Goal: Check status: Check status

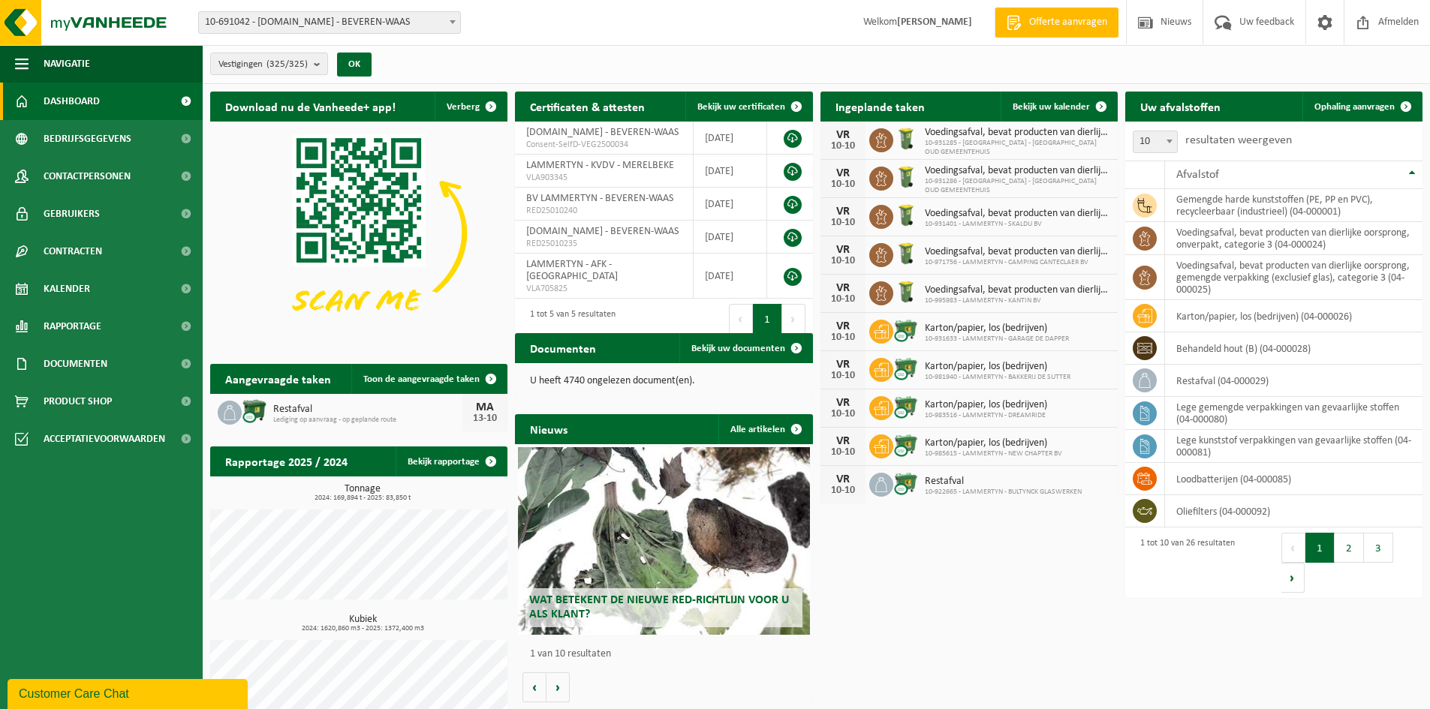
click at [1080, 20] on span "Offerte aanvragen" at bounding box center [1068, 22] width 86 height 15
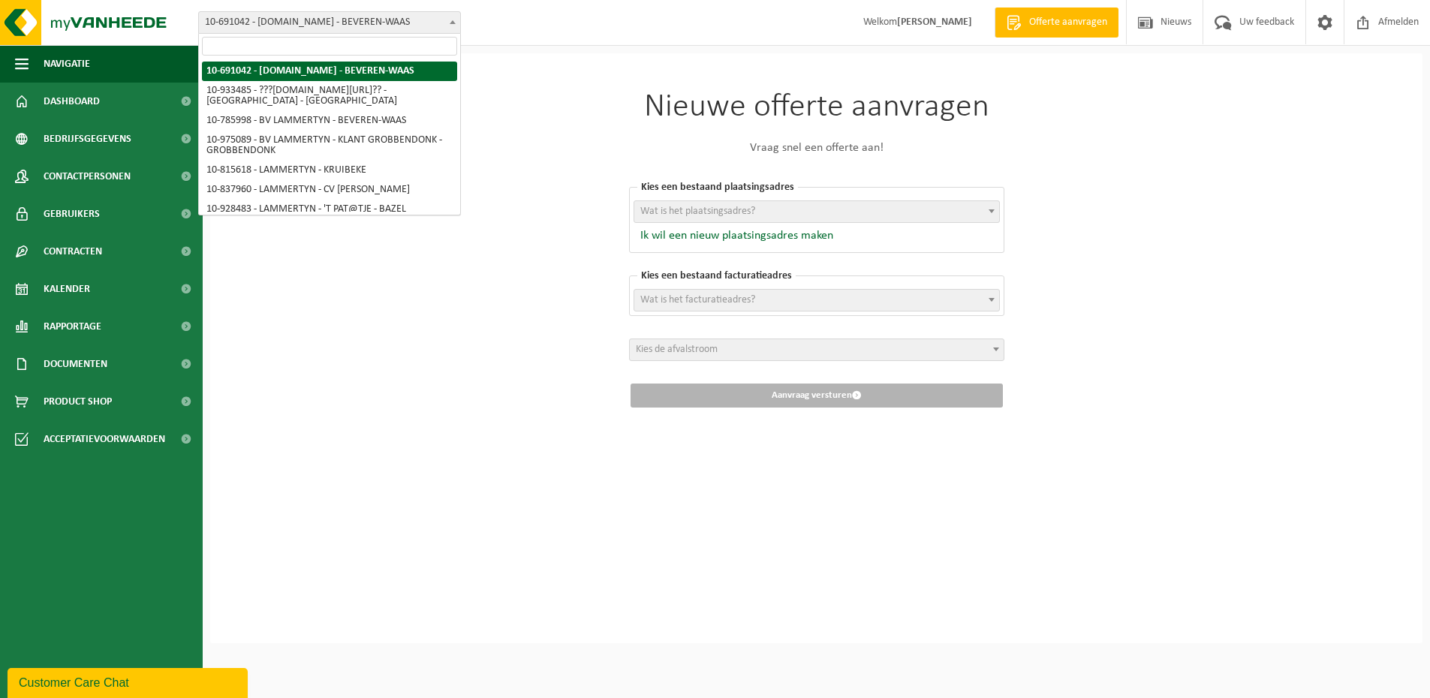
click at [389, 31] on span "10-691042 - [DOMAIN_NAME] - BEVEREN-WAAS" at bounding box center [329, 22] width 261 height 21
click at [110, 82] on button "Navigatie" at bounding box center [101, 64] width 203 height 38
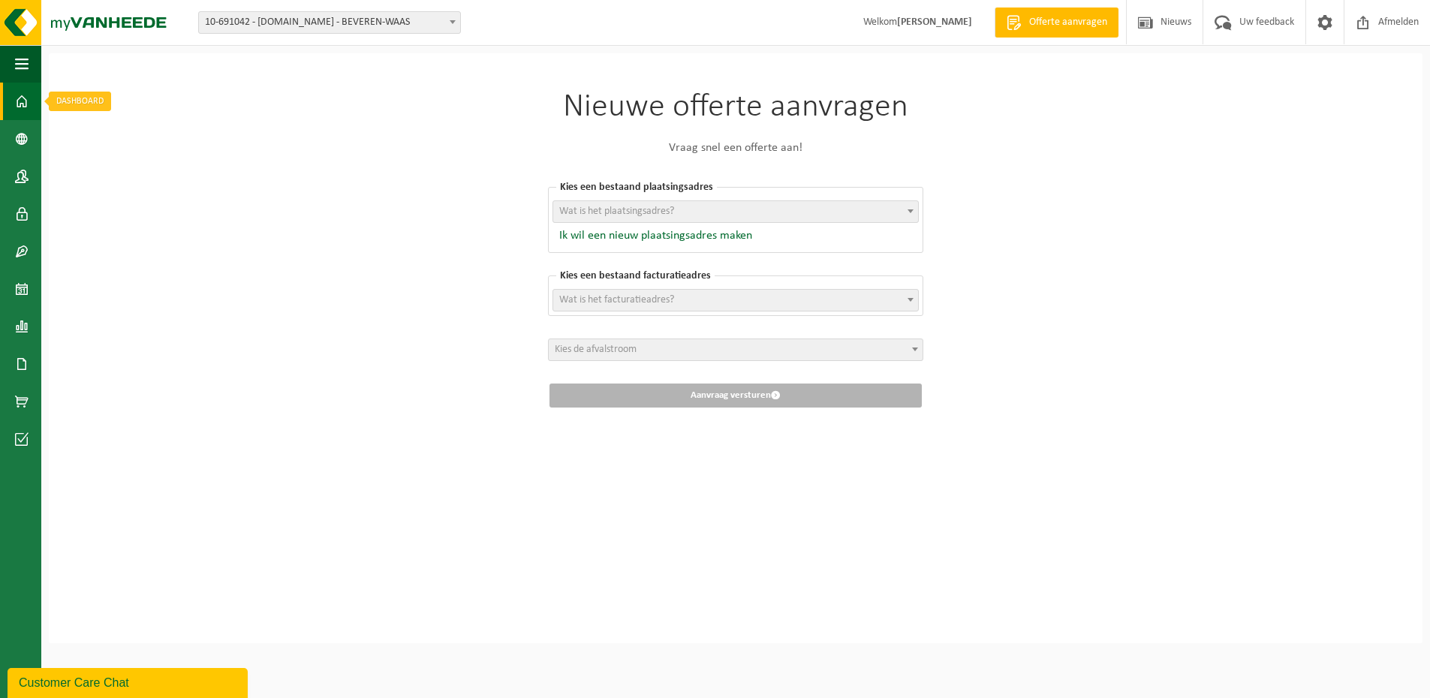
click at [25, 102] on span at bounding box center [22, 102] width 14 height 38
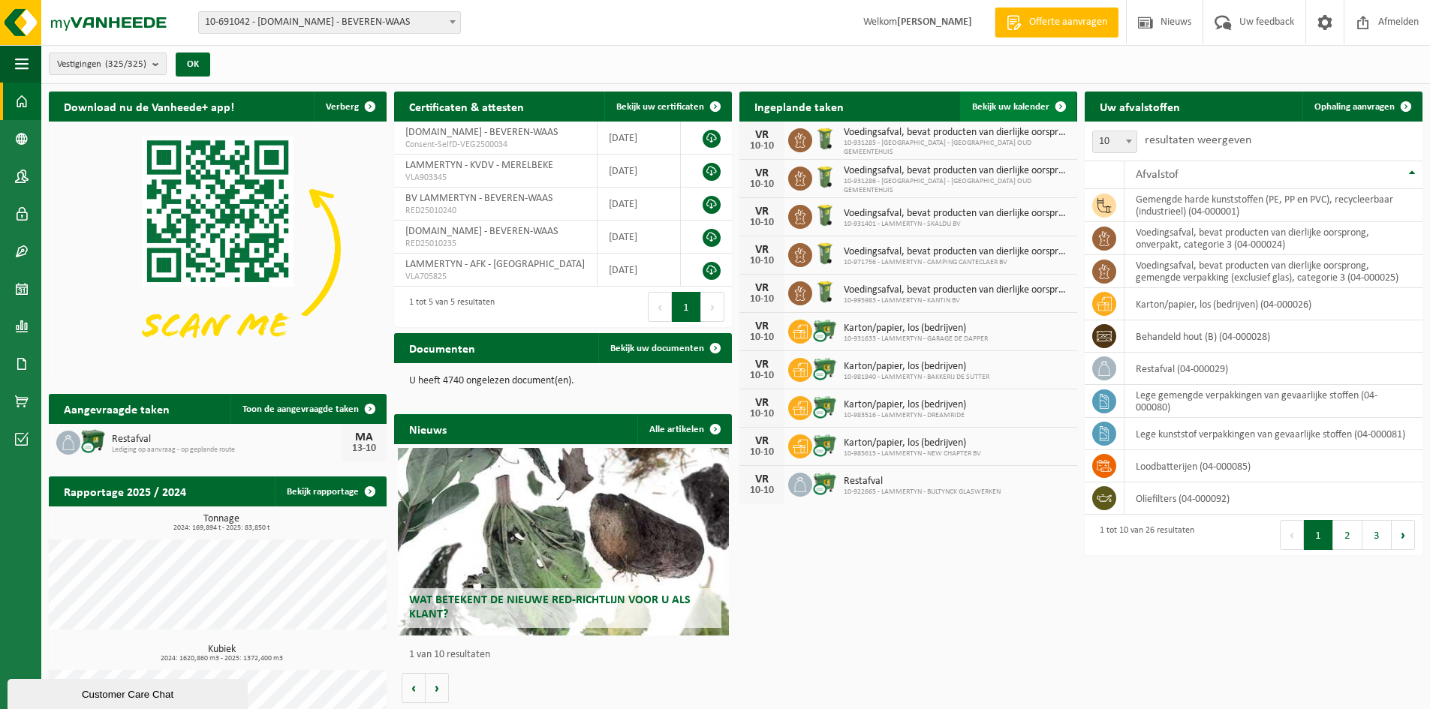
click at [1042, 103] on span "Bekijk uw kalender" at bounding box center [1010, 107] width 77 height 10
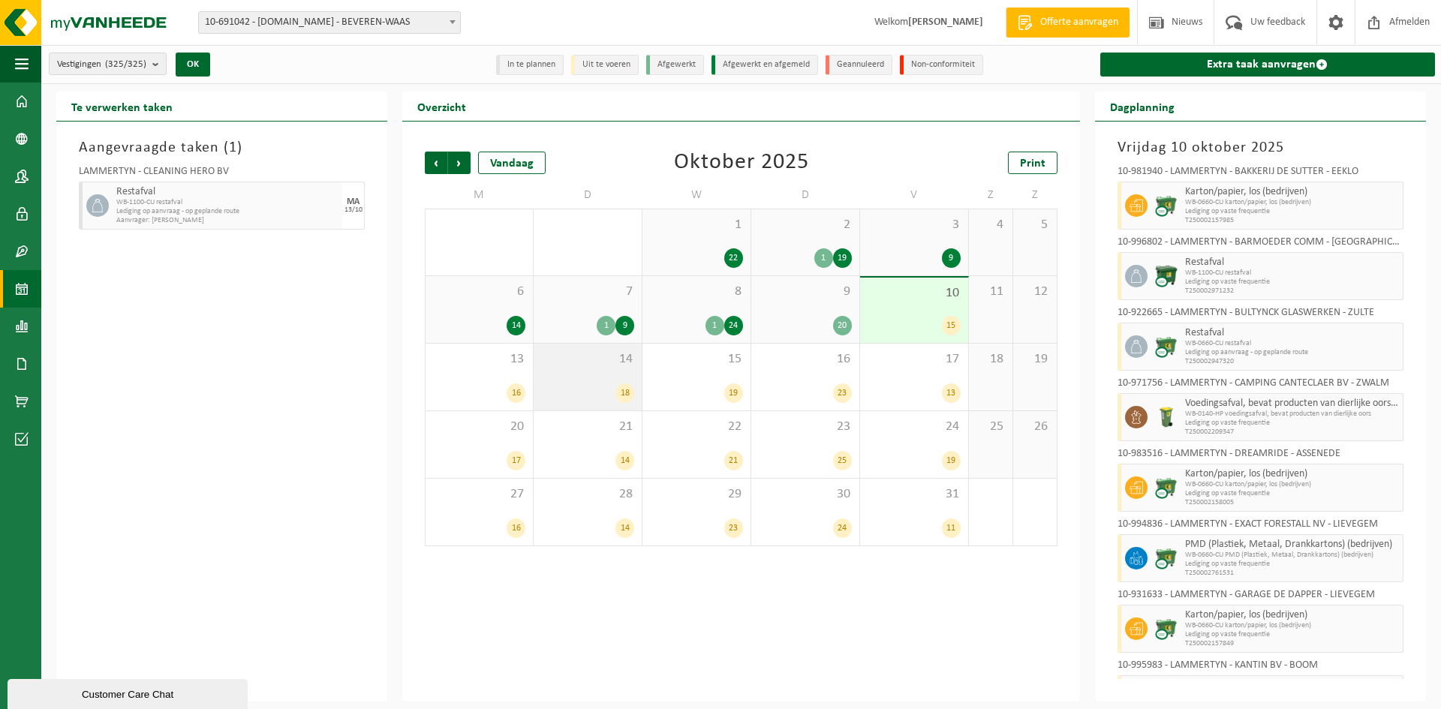
click at [588, 383] on div "18" at bounding box center [587, 393] width 93 height 20
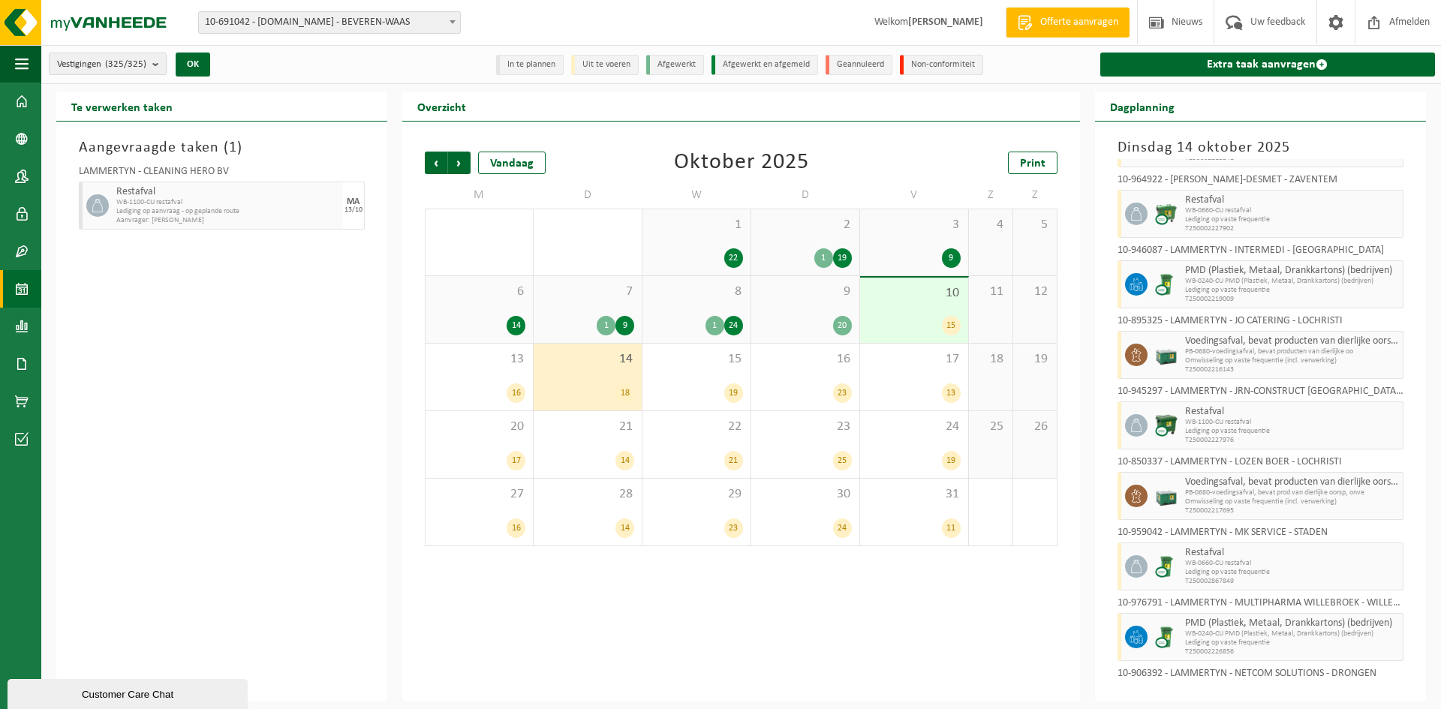
scroll to position [300, 0]
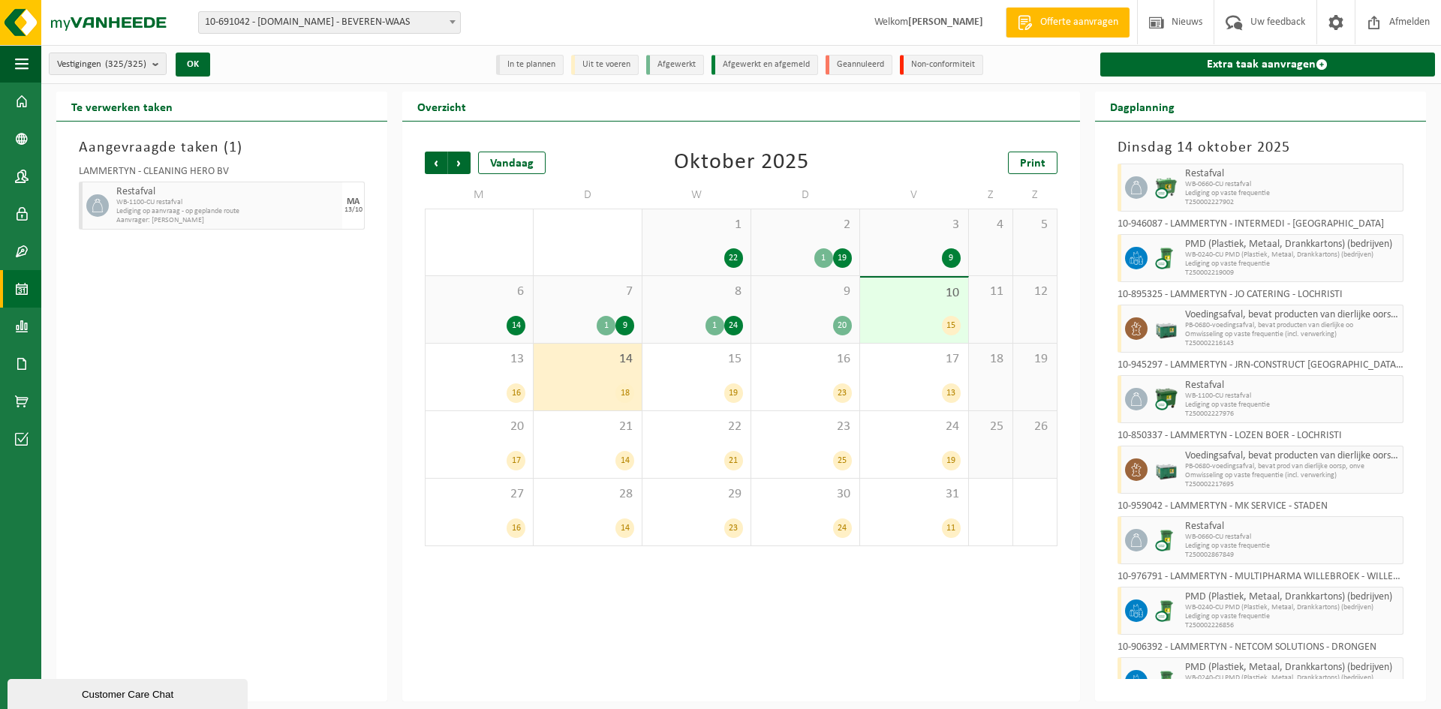
click at [418, 627] on div "Vorige Volgende Vandaag Oktober 2025 Print M D W D V Z Z 29 11 30 12 1 22 2 1 1…" at bounding box center [741, 412] width 678 height 580
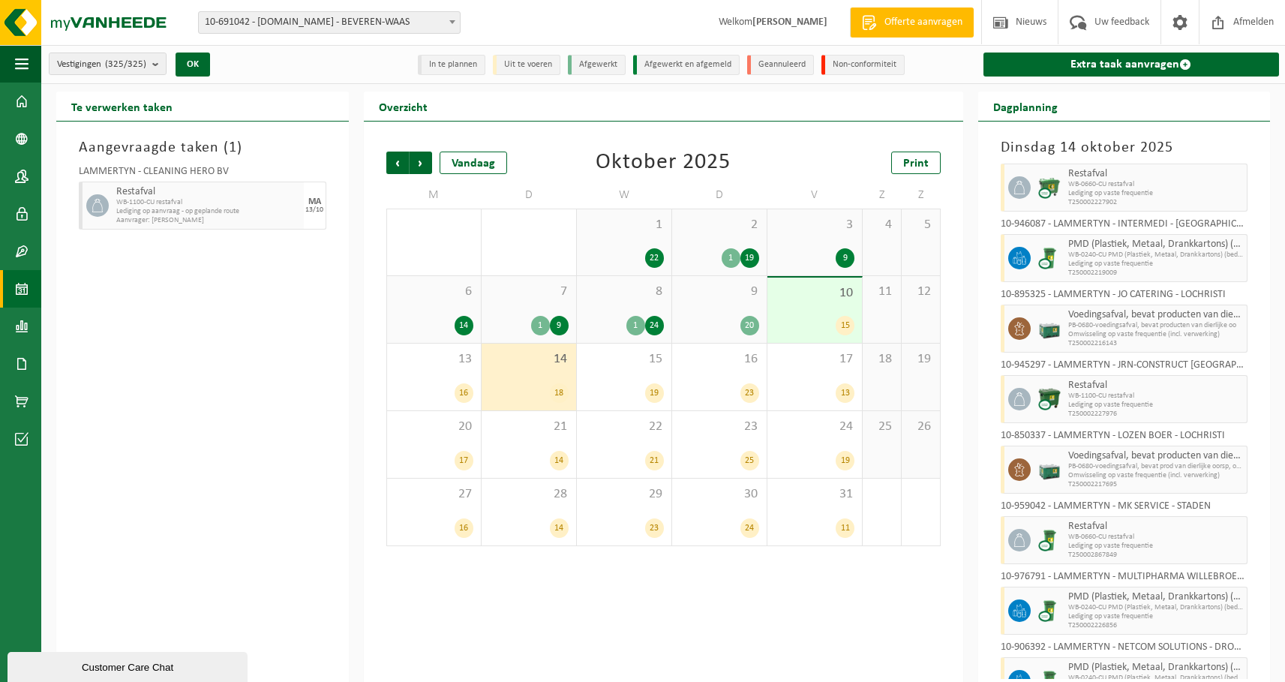
click at [323, 26] on span "10-691042 - [DOMAIN_NAME] - BEVEREN-WAAS" at bounding box center [329, 22] width 261 height 21
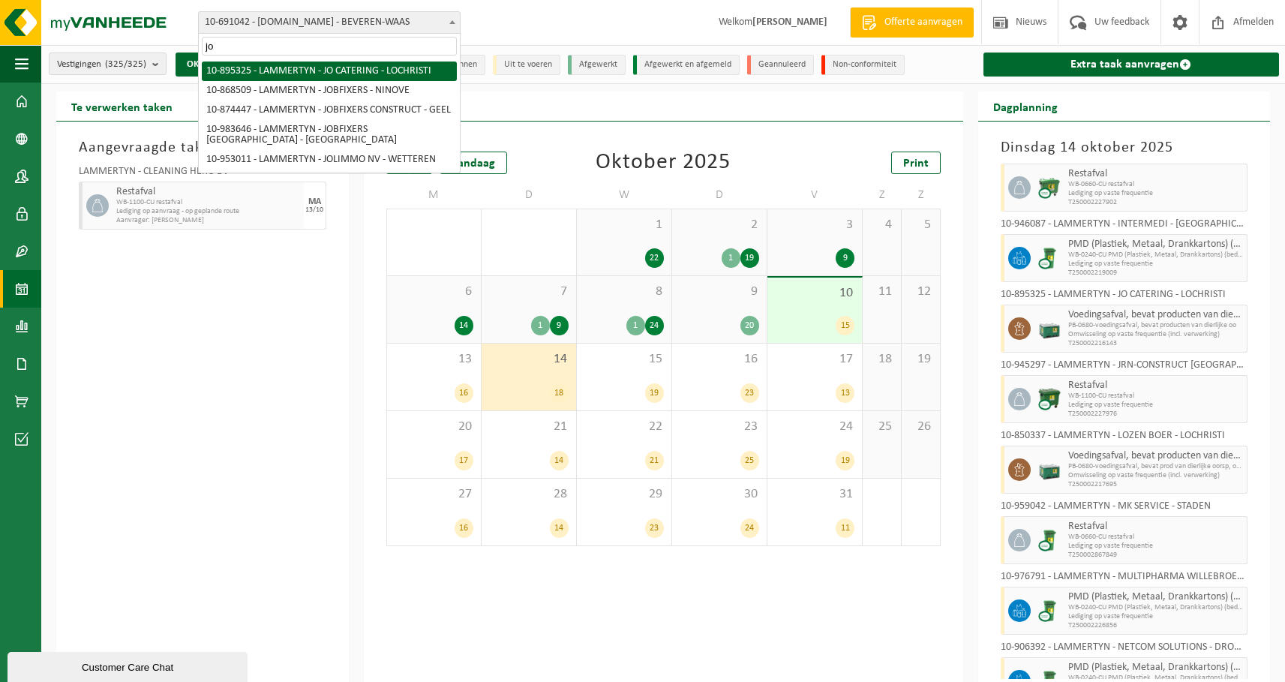
type input "jo"
select select "116800"
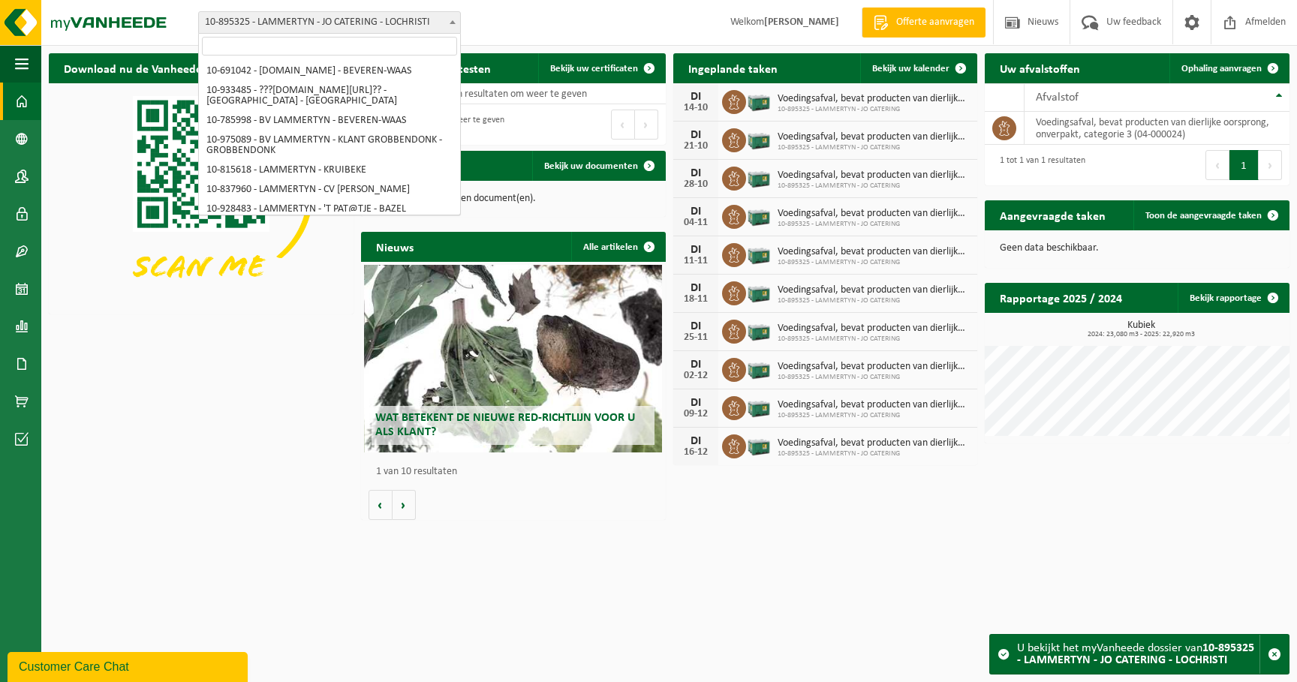
click at [264, 17] on span "10-895325 - LAMMERTYN - JO CATERING - LOCHRISTI" at bounding box center [329, 22] width 261 height 21
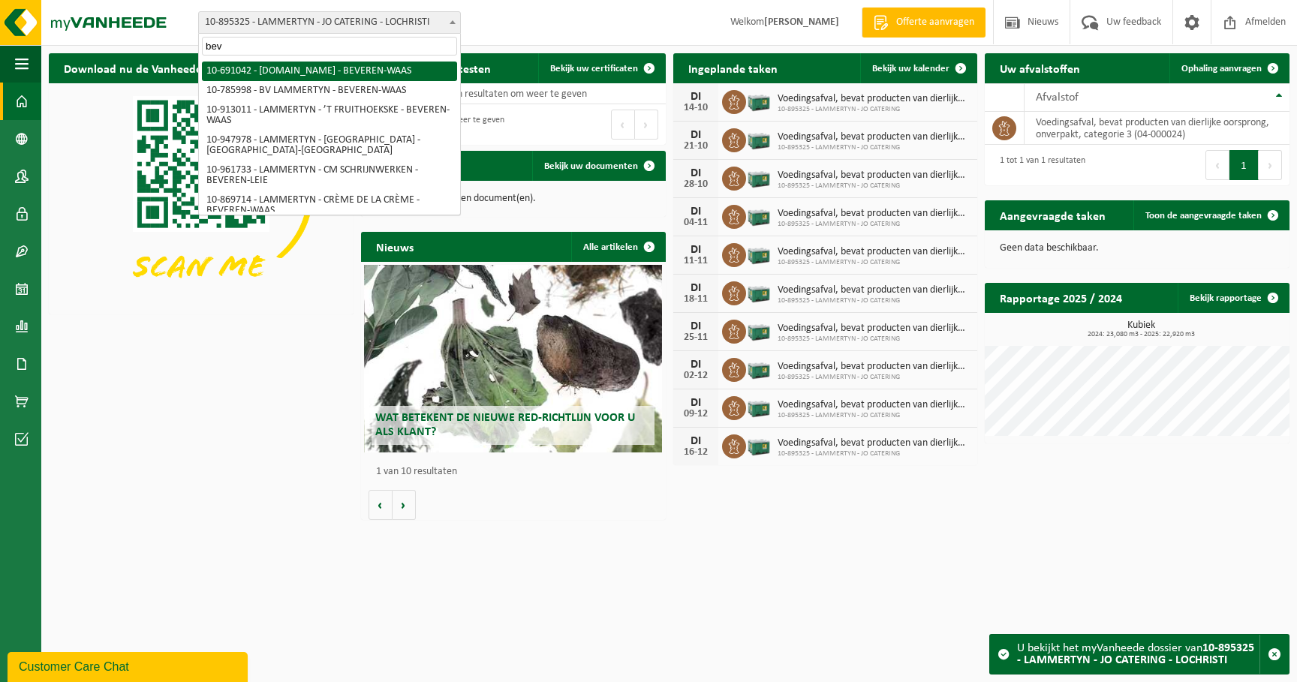
type input "bev"
select select "3258"
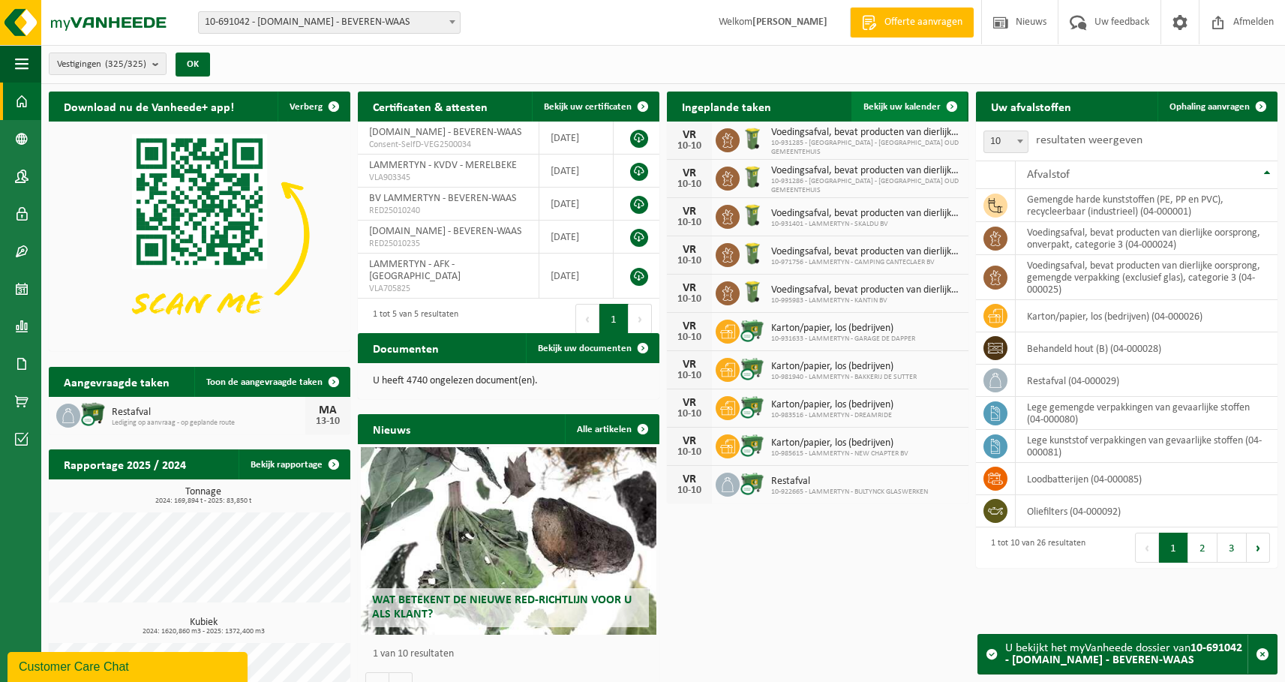
click at [904, 116] on link "Bekijk uw kalender" at bounding box center [910, 107] width 116 height 30
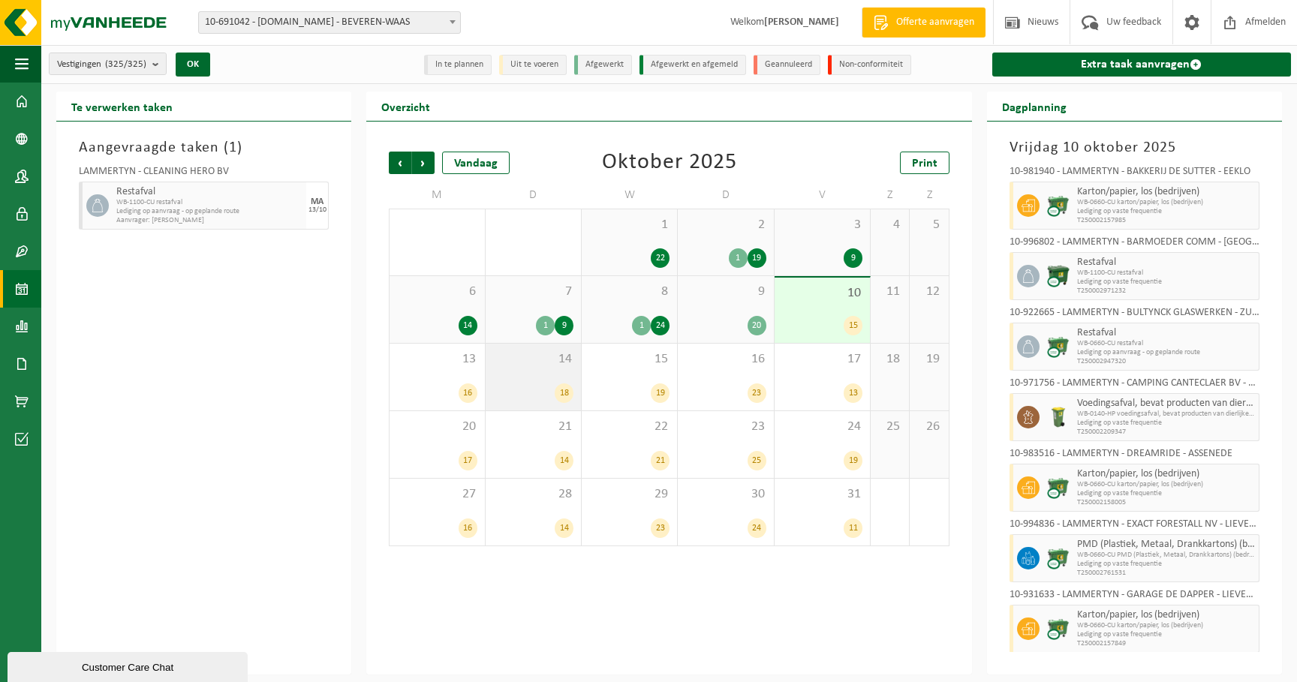
click at [546, 380] on div "14 18" at bounding box center [533, 377] width 95 height 67
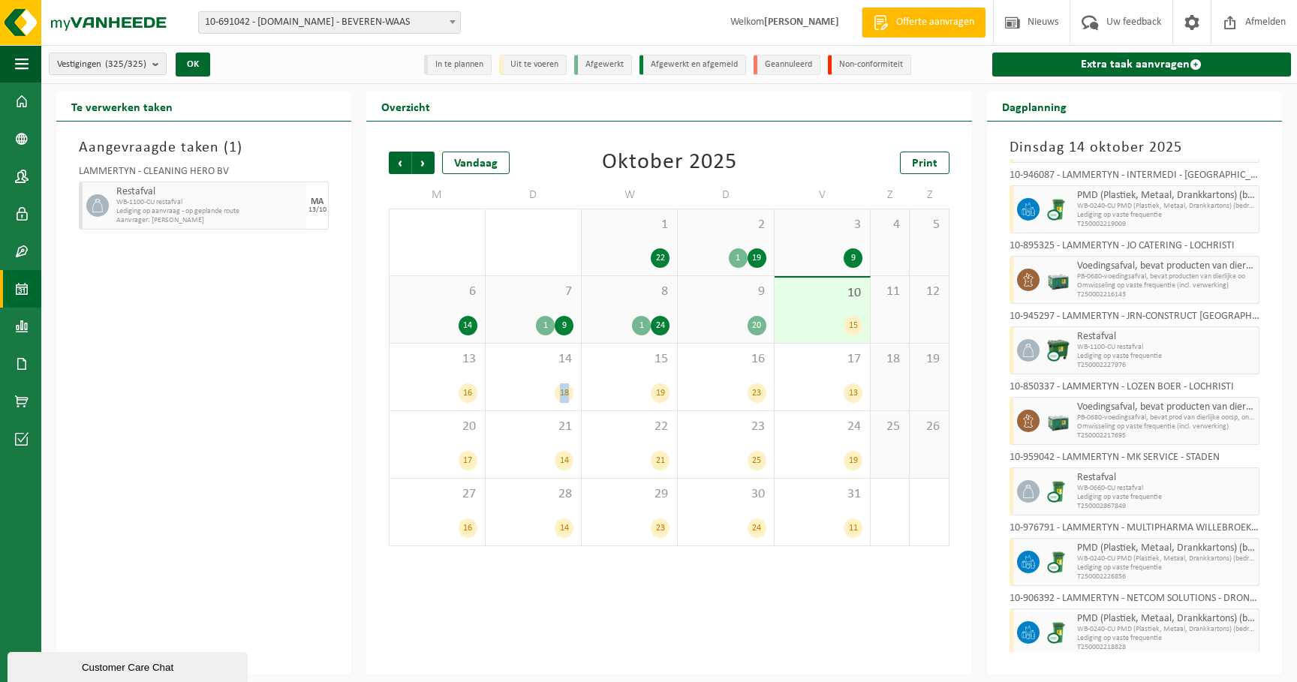
scroll to position [375, 0]
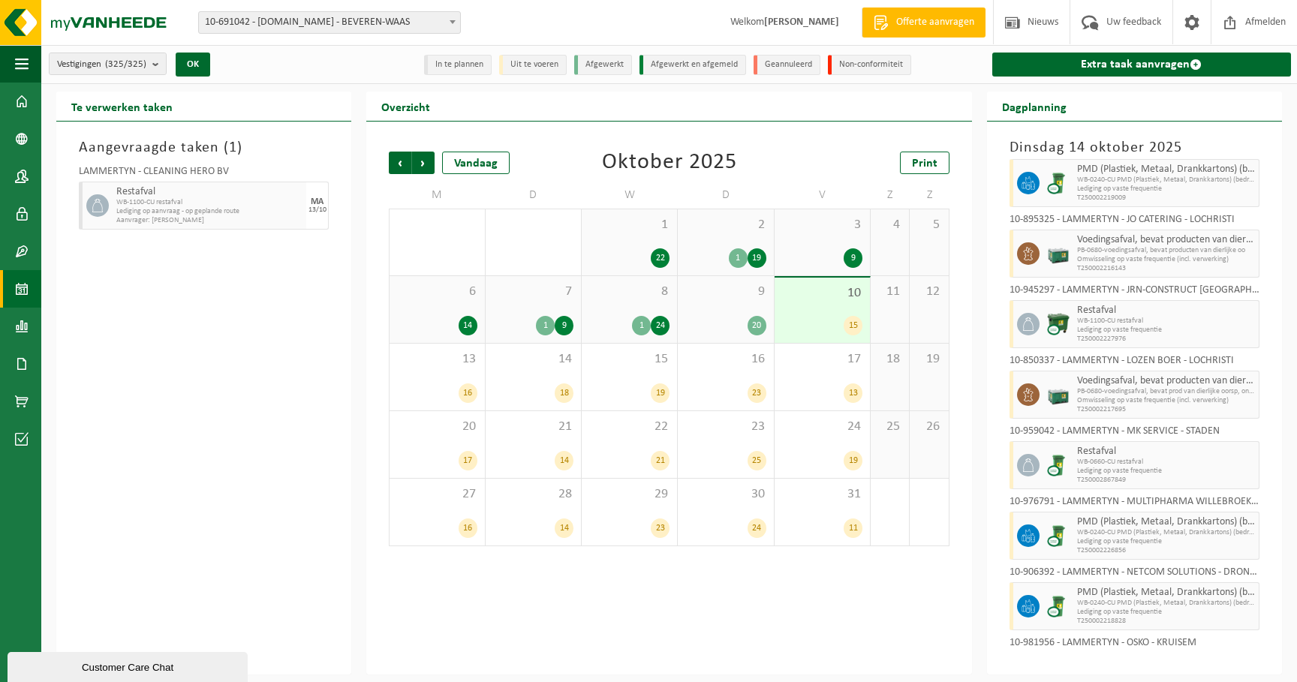
click at [295, 25] on span "10-691042 - [DOMAIN_NAME] - BEVEREN-WAAS" at bounding box center [329, 22] width 261 height 21
type input "lozen"
select select "96267"
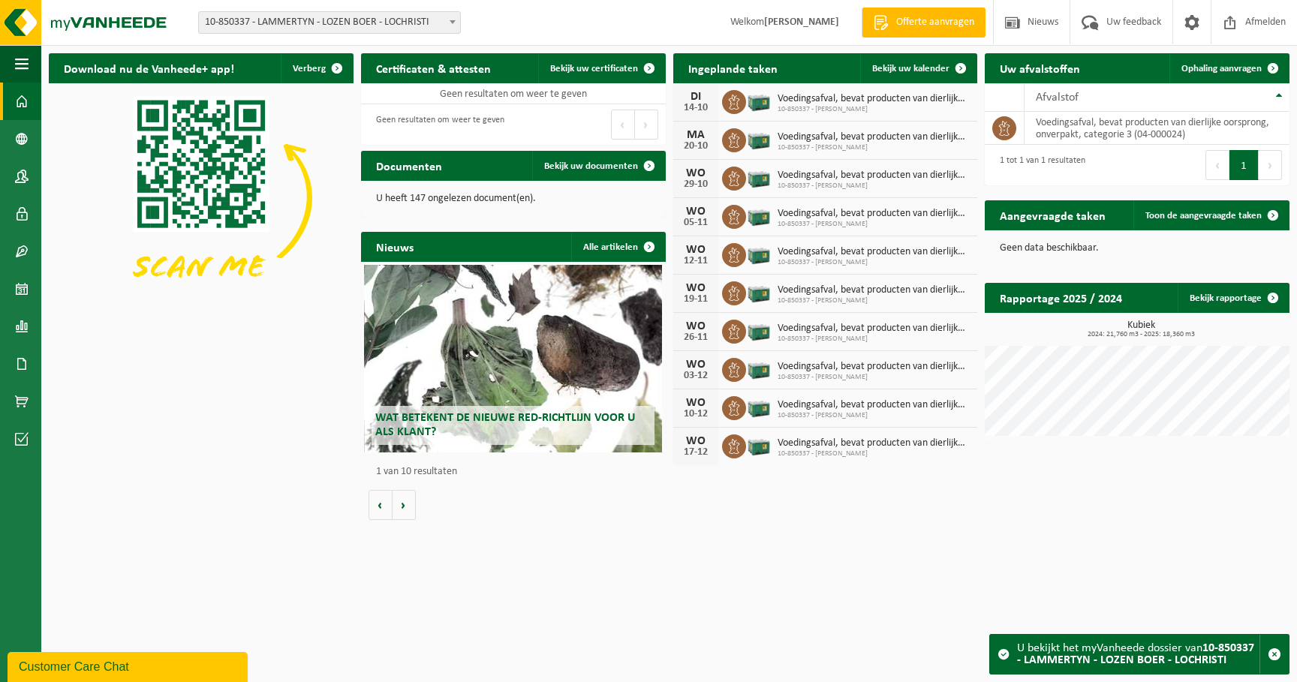
click at [400, 32] on span "10-850337 - LAMMERTYN - LOZEN BOER - LOCHRISTI" at bounding box center [329, 22] width 261 height 21
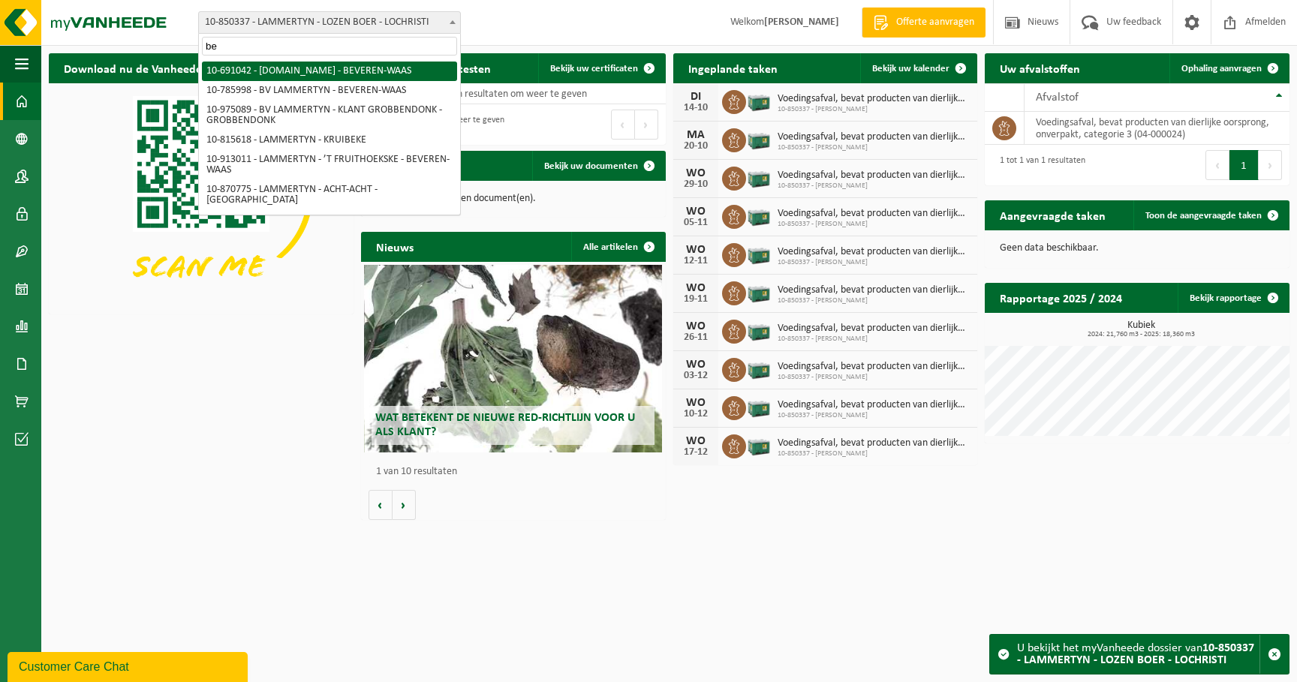
type input "be"
select select "3258"
